Goal: Information Seeking & Learning: Learn about a topic

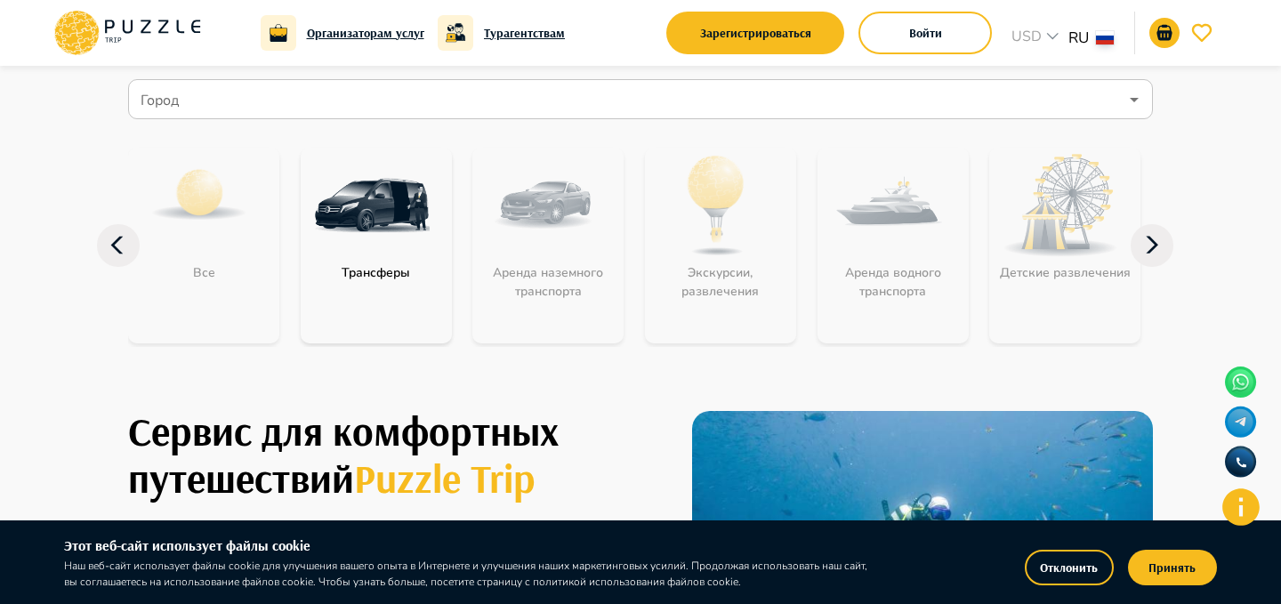
scroll to position [141, 0]
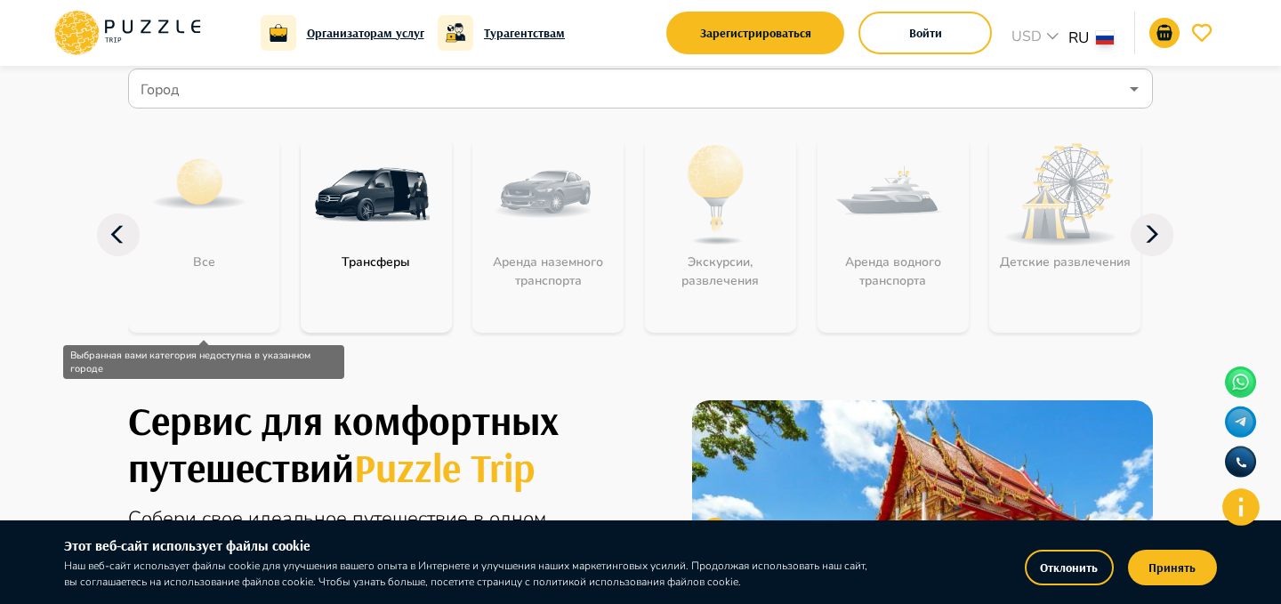
click at [198, 266] on div "Все" at bounding box center [203, 235] width 151 height 196
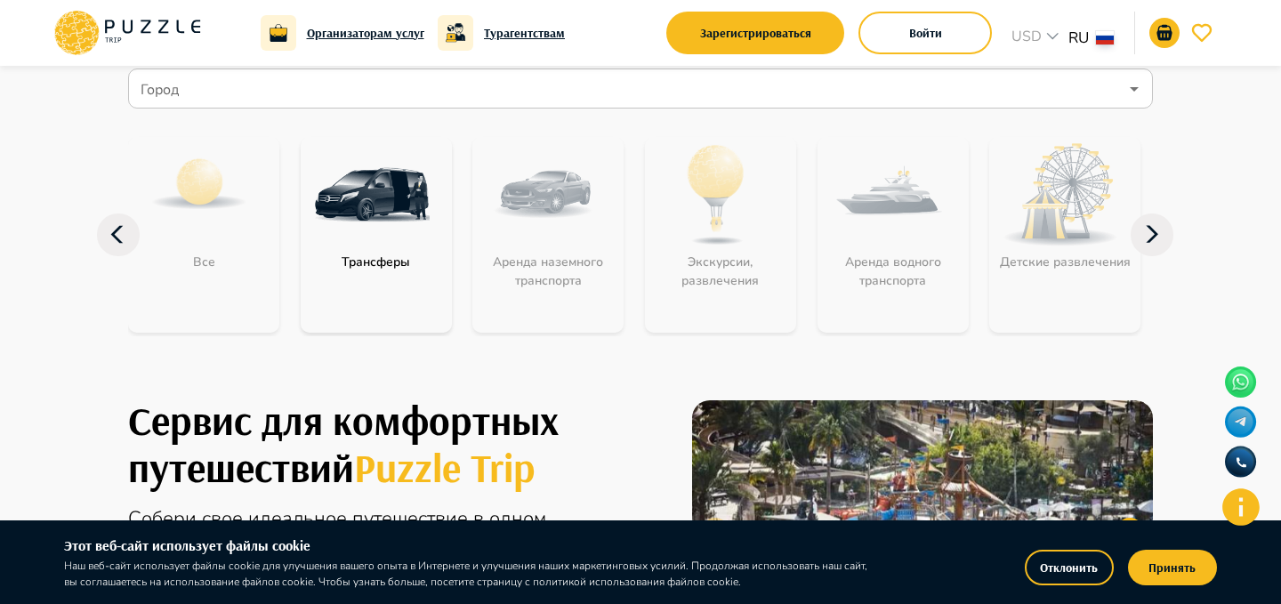
click at [1147, 227] on icon at bounding box center [1152, 235] width 43 height 43
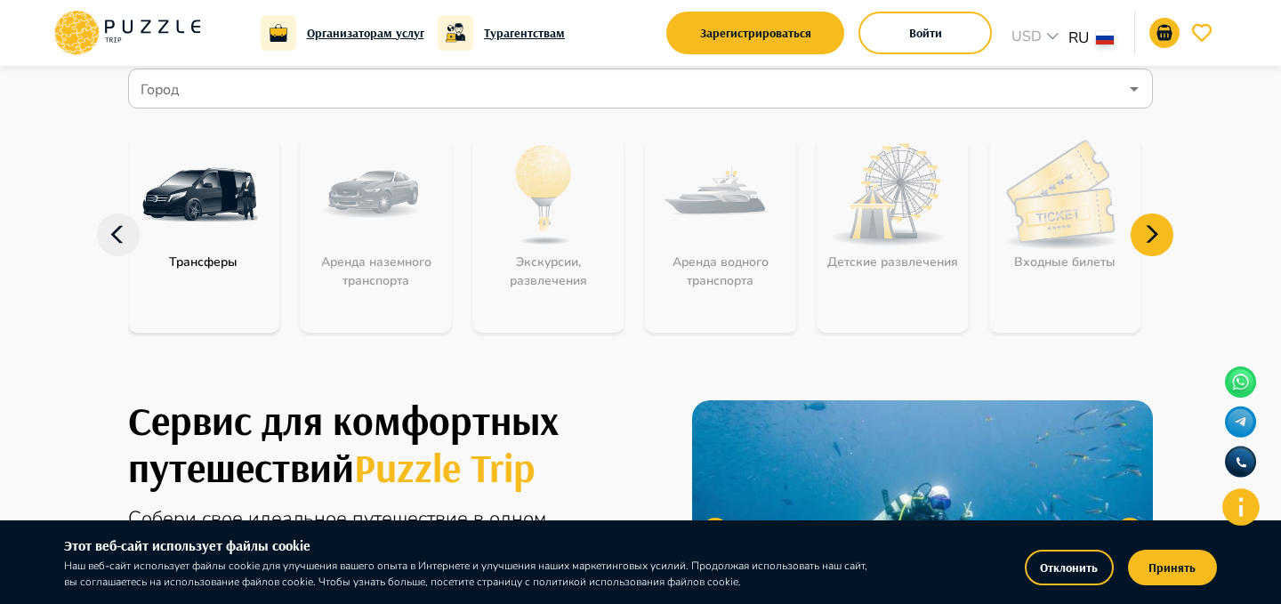
click at [1147, 227] on icon at bounding box center [1152, 235] width 43 height 43
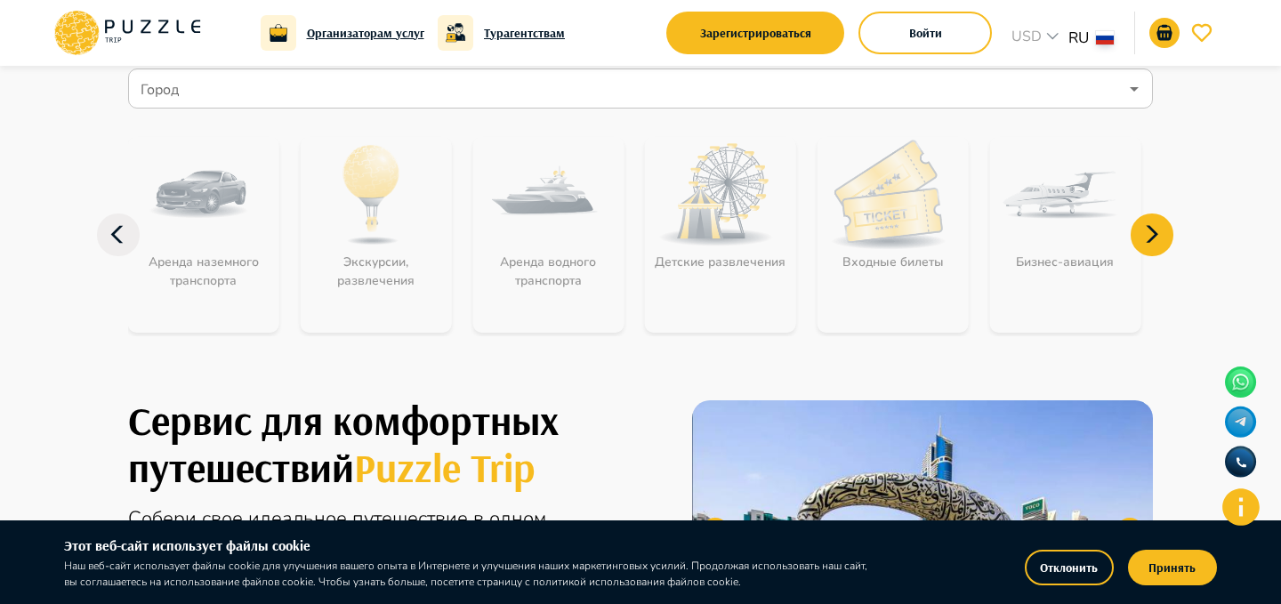
click at [1147, 227] on icon at bounding box center [1152, 235] width 43 height 43
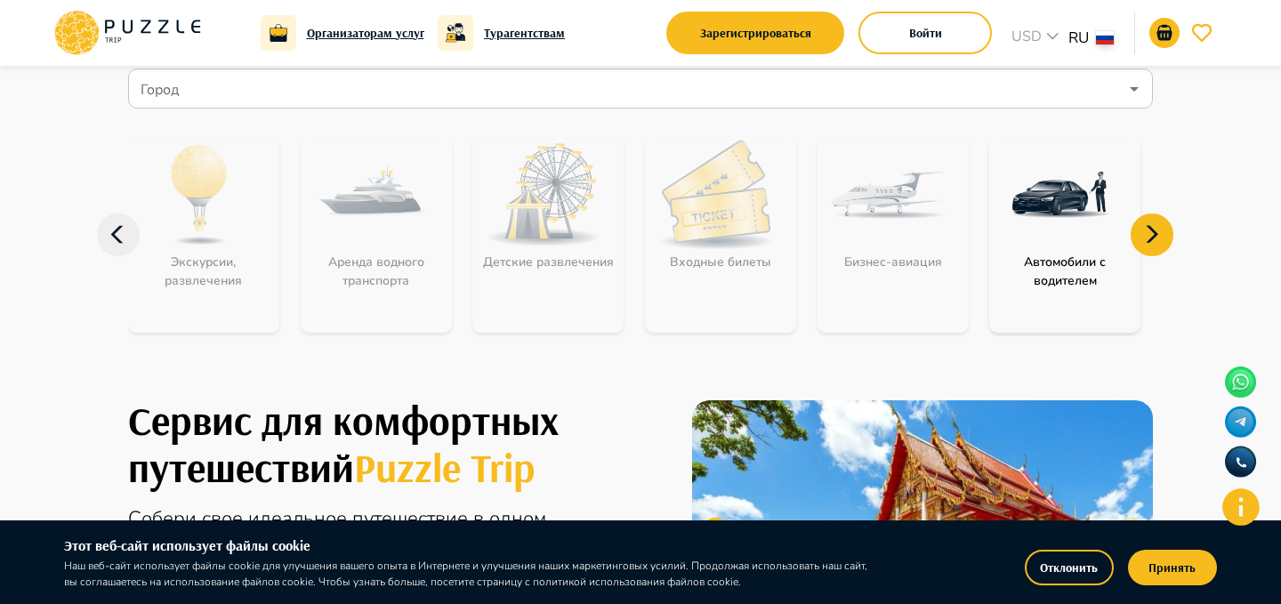
click at [1147, 227] on icon at bounding box center [1152, 235] width 43 height 43
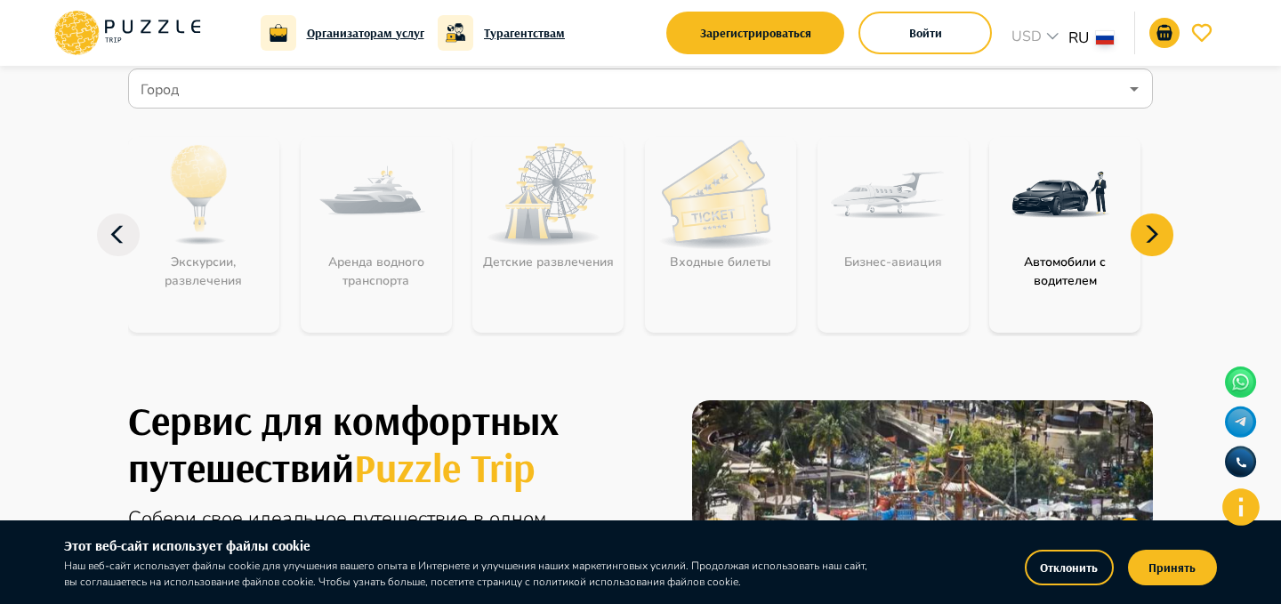
click at [124, 238] on icon at bounding box center [118, 235] width 43 height 43
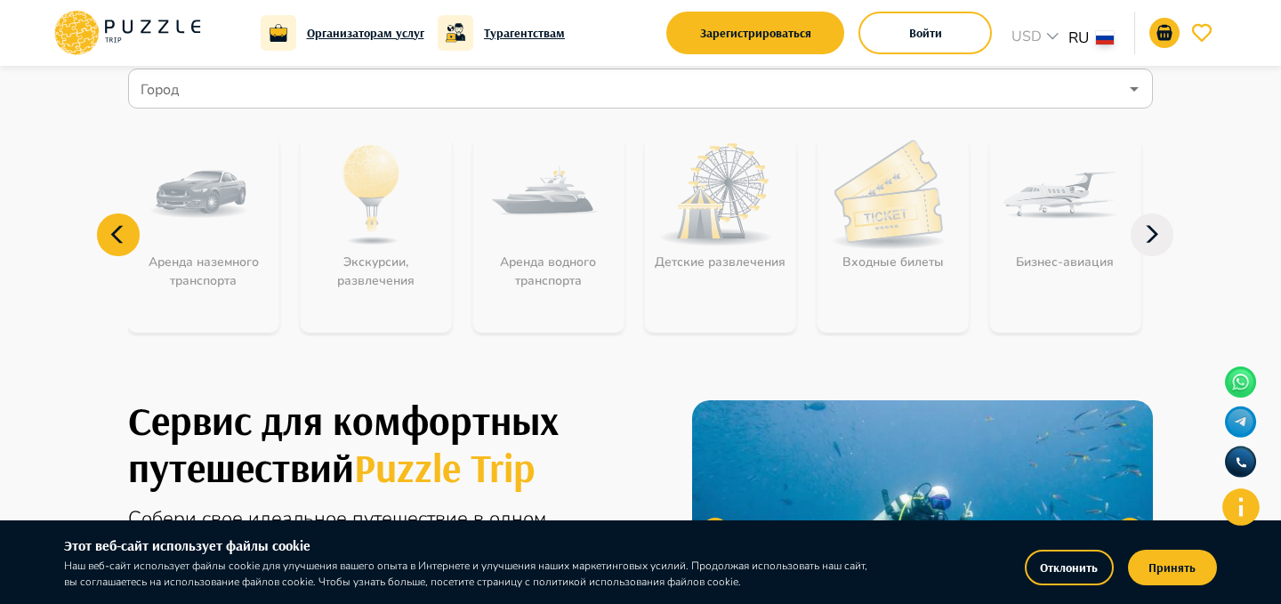
click at [124, 238] on icon at bounding box center [118, 235] width 43 height 43
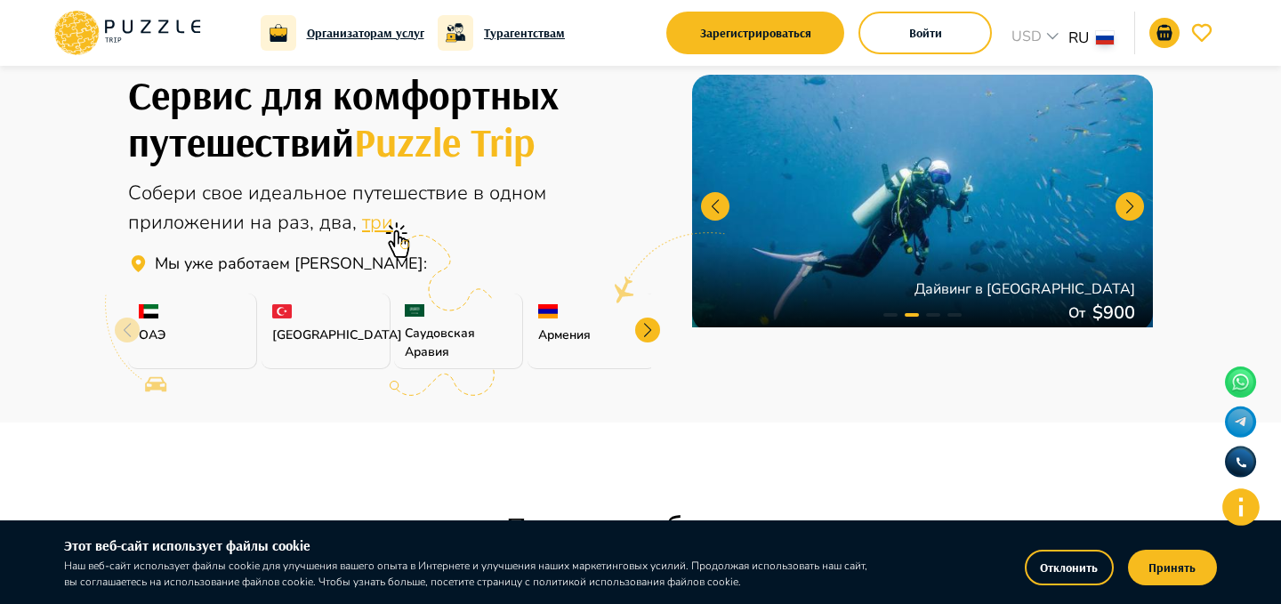
scroll to position [473, 0]
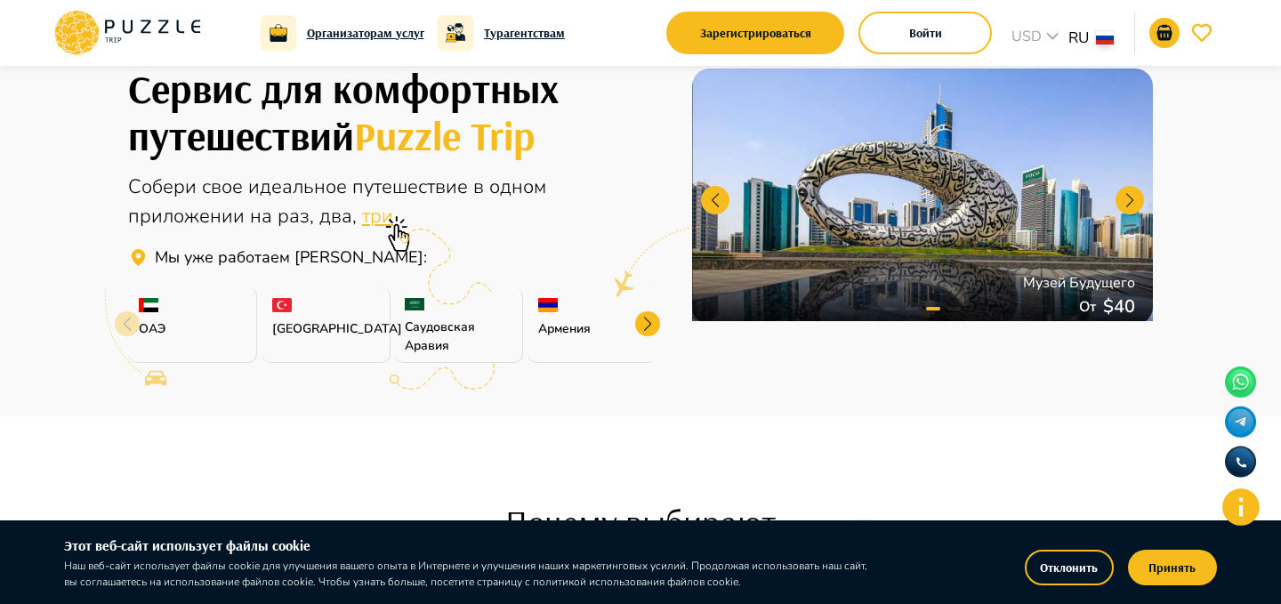
click at [169, 316] on div "ОАЭ" at bounding box center [192, 325] width 129 height 76
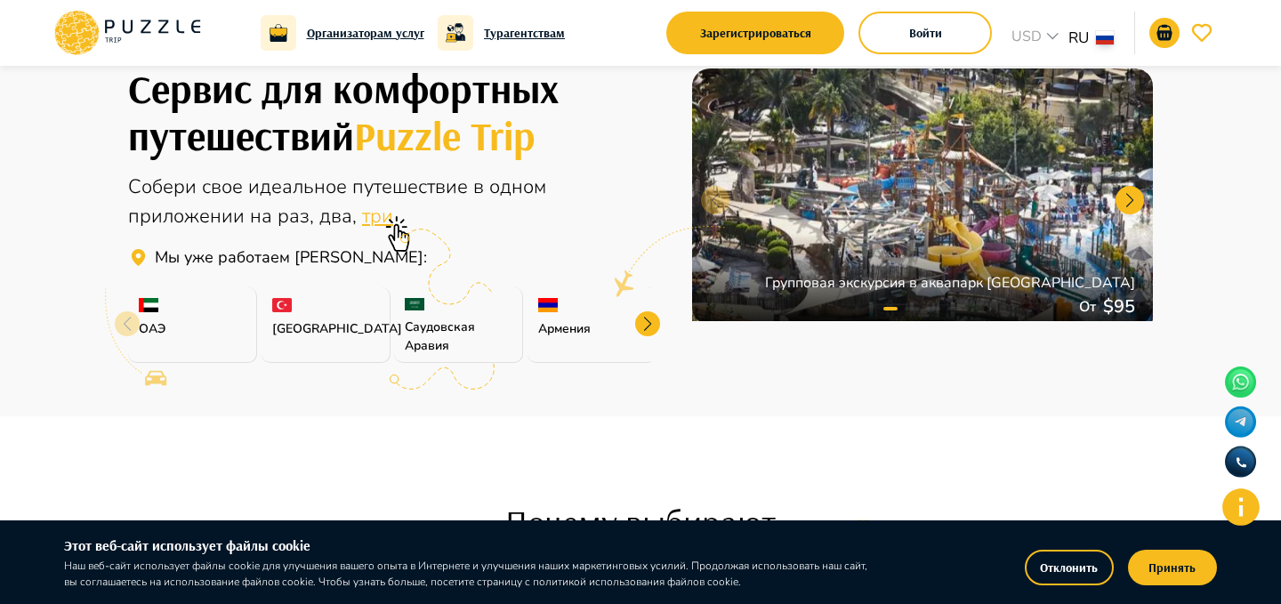
click at [277, 312] on div "[GEOGRAPHIC_DATA]" at bounding box center [326, 325] width 129 height 76
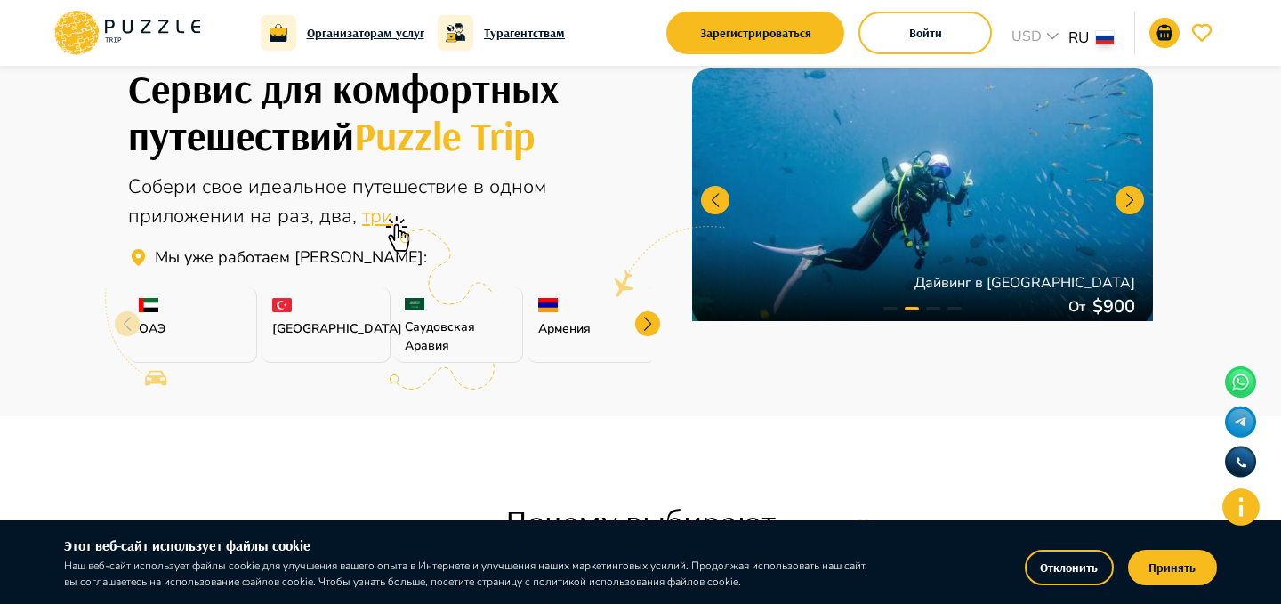
click at [427, 326] on p "Саудовская Аравия" at bounding box center [458, 336] width 107 height 37
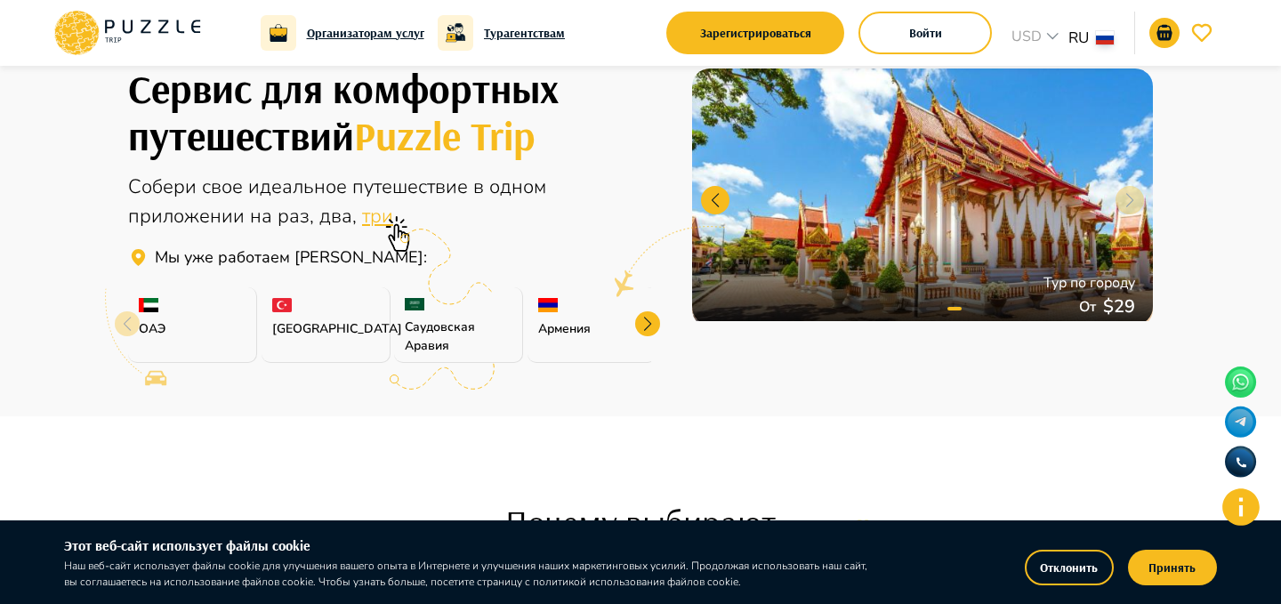
click at [370, 218] on span "три" at bounding box center [377, 216] width 31 height 27
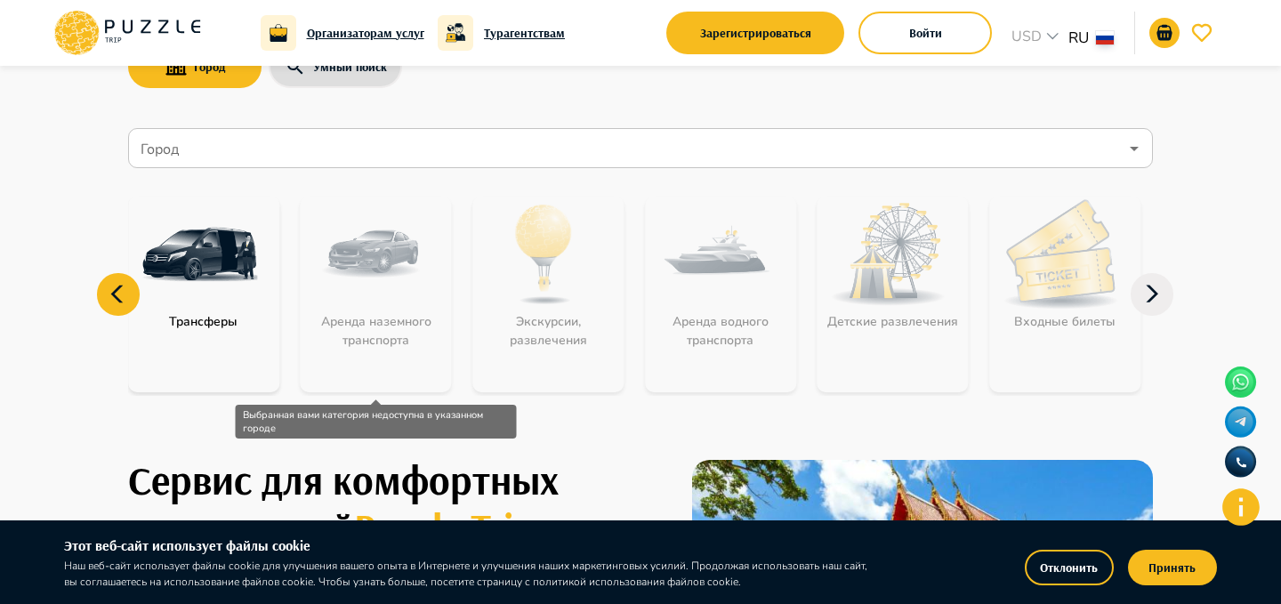
scroll to position [74, 0]
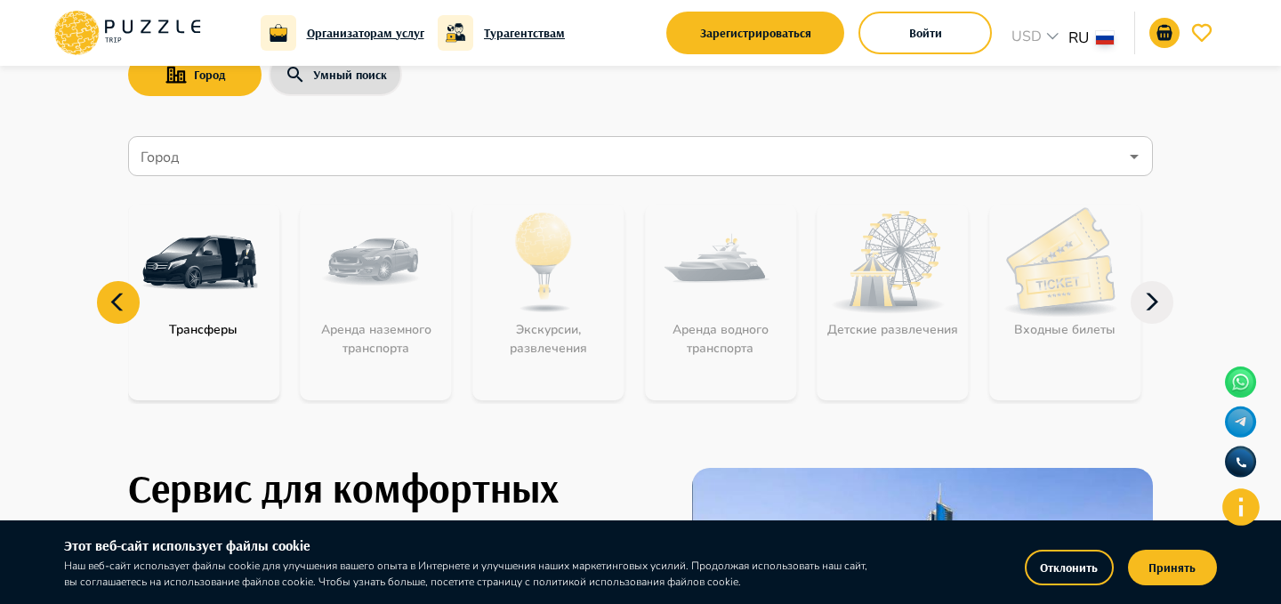
click at [1142, 305] on icon at bounding box center [1152, 302] width 43 height 43
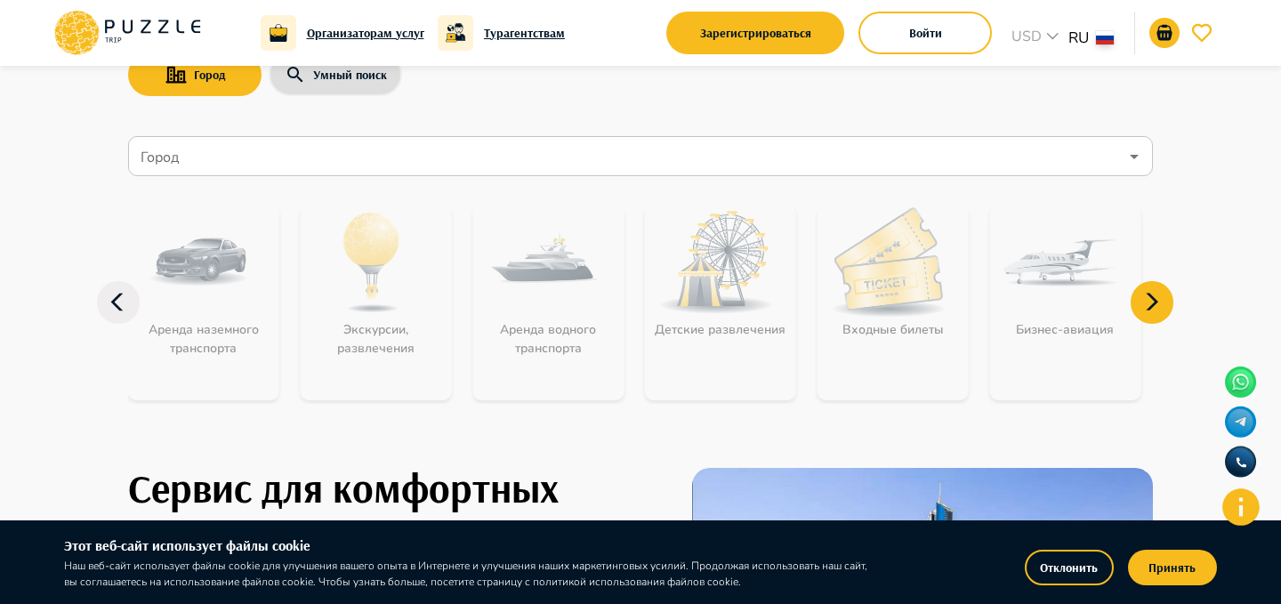
click at [1144, 299] on icon at bounding box center [1152, 302] width 43 height 43
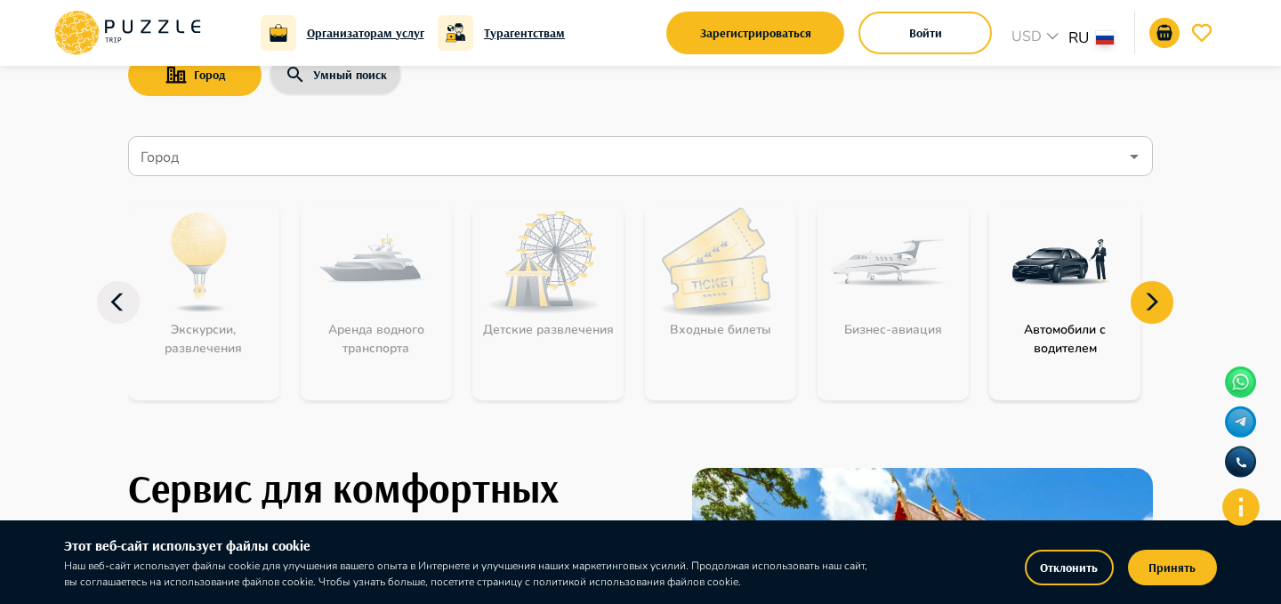
click at [1144, 299] on icon at bounding box center [1152, 302] width 43 height 43
click at [117, 301] on icon at bounding box center [118, 302] width 43 height 43
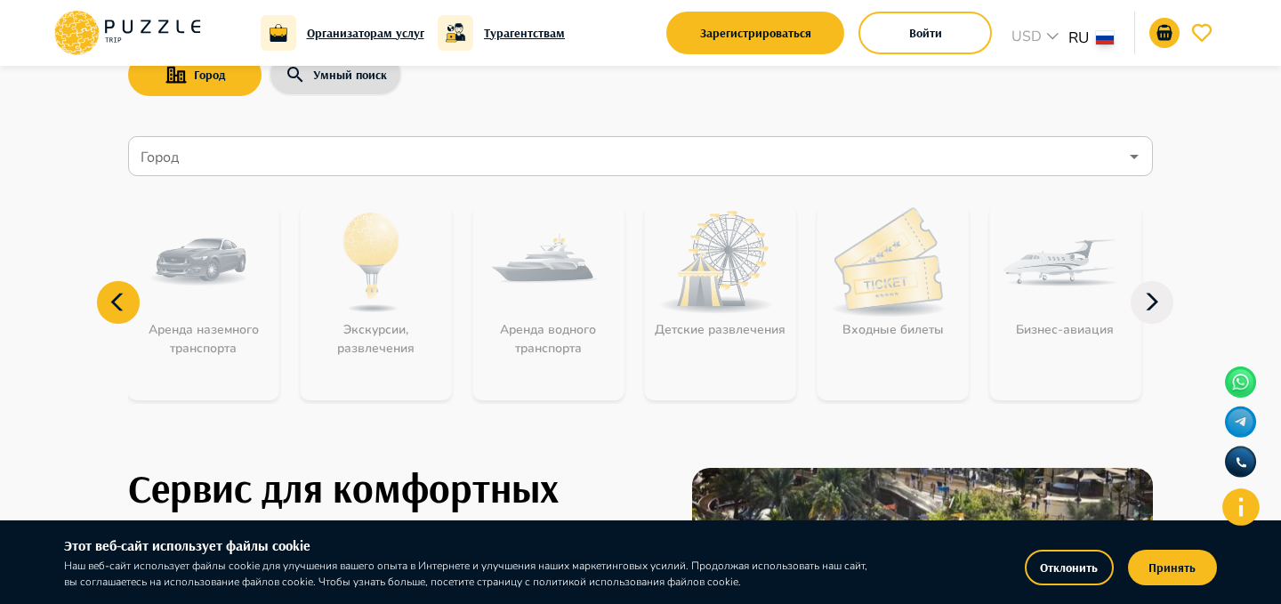
click at [117, 301] on icon at bounding box center [118, 302] width 43 height 43
